Goal: Task Accomplishment & Management: Complete application form

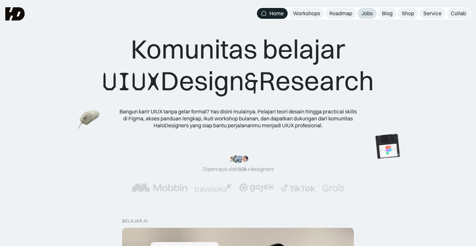
click at [365, 14] on div "Jobs" at bounding box center [367, 13] width 11 height 7
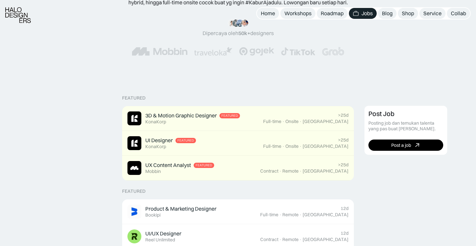
scroll to position [85, 0]
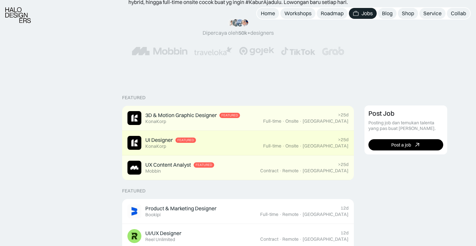
click at [246, 142] on div "UI Designer Featured KonaKorp" at bounding box center [195, 143] width 136 height 14
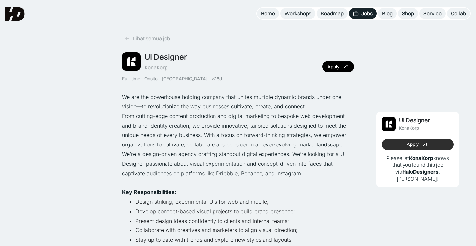
click at [396, 146] on link "Apply" at bounding box center [418, 144] width 72 height 11
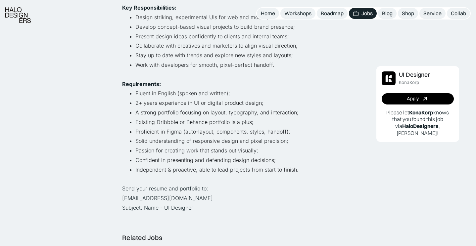
scroll to position [187, 0]
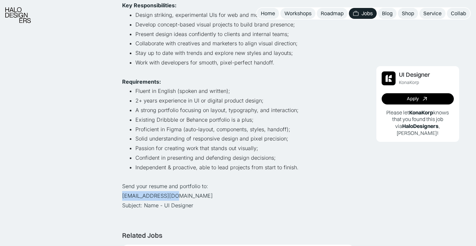
drag, startPoint x: 173, startPoint y: 188, endPoint x: 122, endPoint y: 189, distance: 51.3
copy p "hiring@konakorp.co"
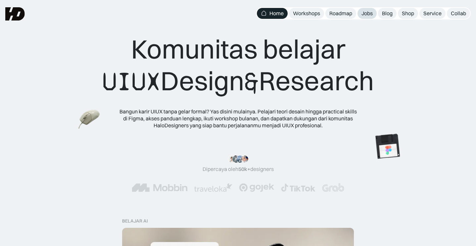
click at [362, 12] on div "Jobs" at bounding box center [367, 13] width 11 height 7
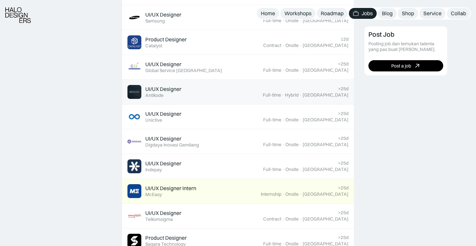
scroll to position [378, 0]
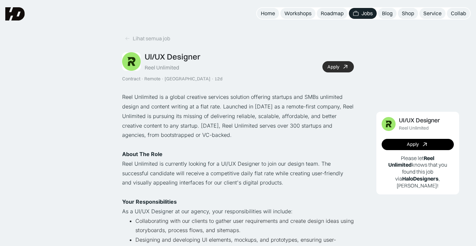
click at [339, 69] on link "Apply" at bounding box center [337, 66] width 31 height 11
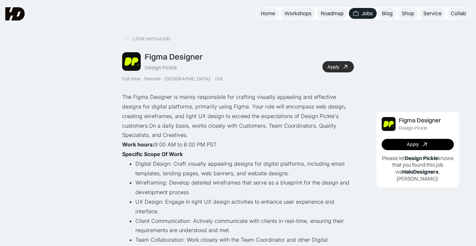
click at [339, 65] on link "Apply" at bounding box center [337, 66] width 31 height 11
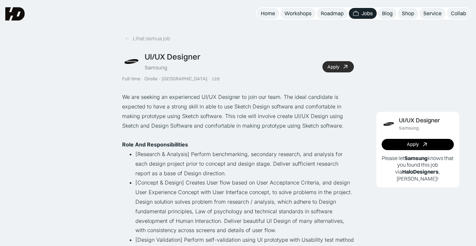
click at [339, 68] on div "Apply" at bounding box center [333, 67] width 12 height 6
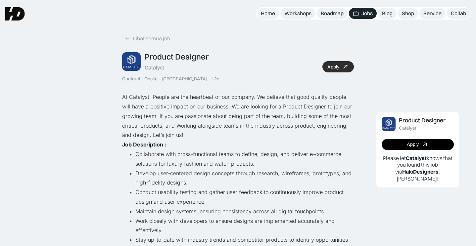
click at [342, 64] on link "Apply" at bounding box center [337, 66] width 31 height 11
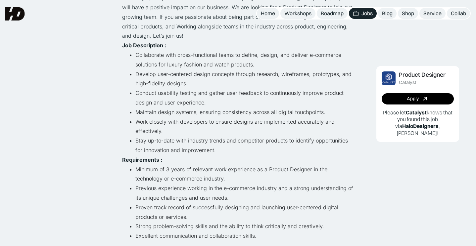
scroll to position [25, 0]
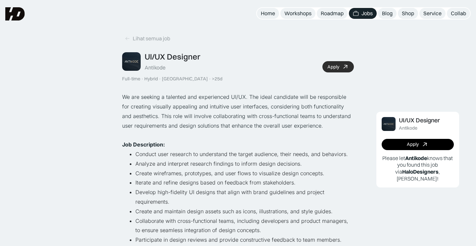
click at [341, 66] on link "Apply" at bounding box center [337, 66] width 31 height 11
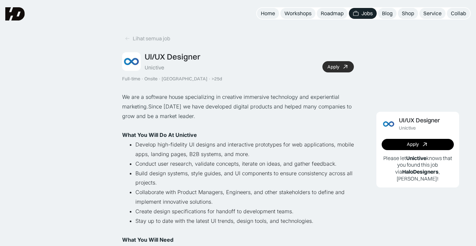
click at [334, 67] on div "Apply" at bounding box center [333, 67] width 12 height 6
